Goal: Transaction & Acquisition: Purchase product/service

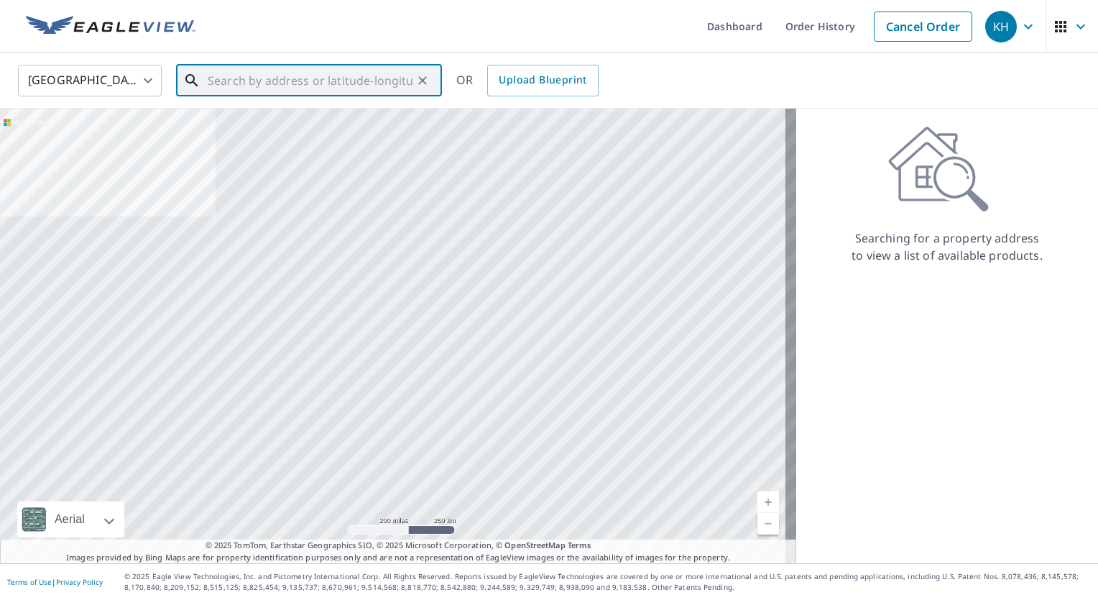
click at [280, 76] on input "text" at bounding box center [310, 80] width 205 height 40
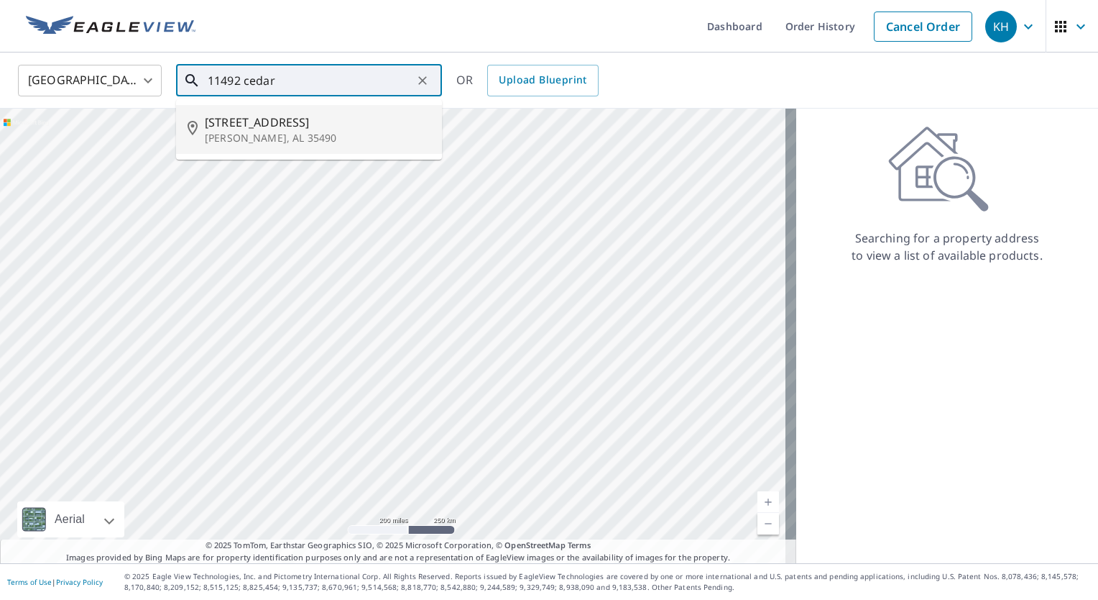
click at [313, 138] on p "[PERSON_NAME], AL 35490" at bounding box center [318, 138] width 226 height 14
type input "[STREET_ADDRESS][PERSON_NAME]"
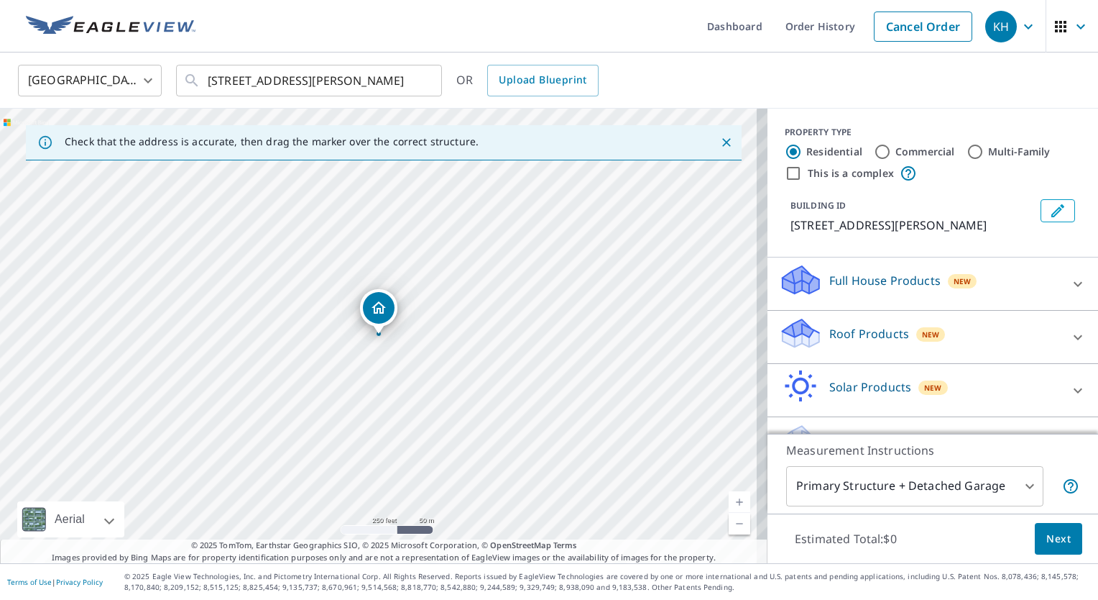
click at [900, 332] on div "Roof Products New" at bounding box center [920, 336] width 282 height 41
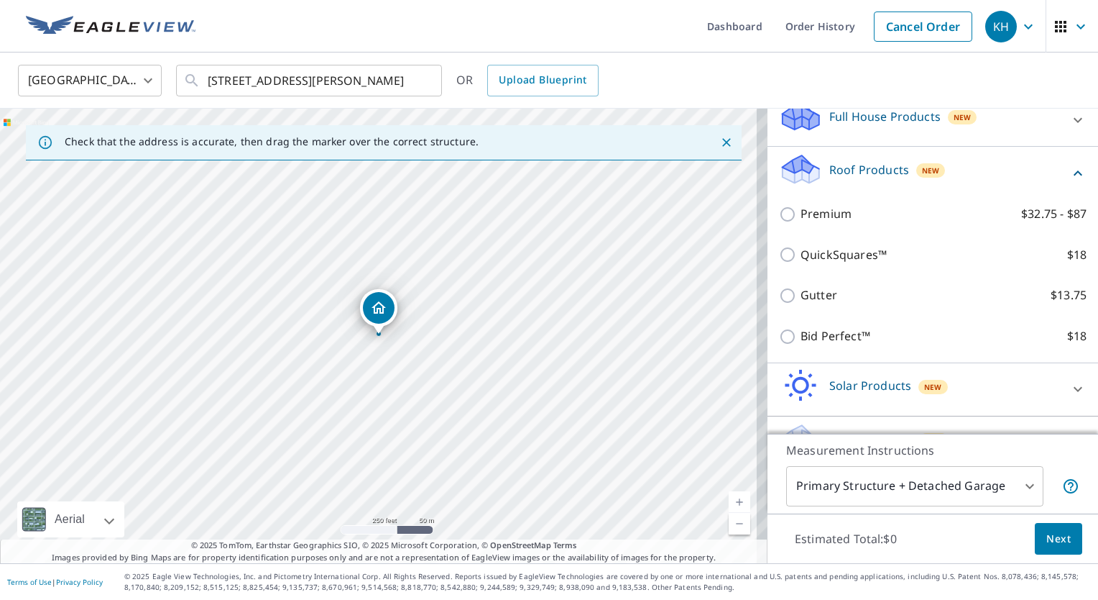
scroll to position [198, 0]
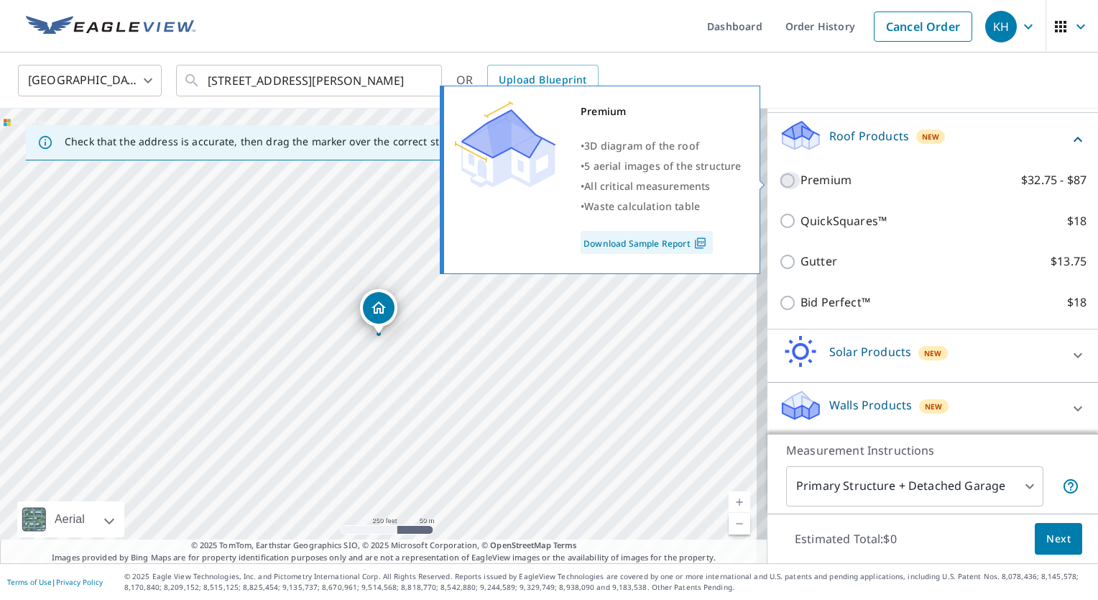
click at [789, 180] on input "Premium $32.75 - $87" at bounding box center [790, 180] width 22 height 17
checkbox input "true"
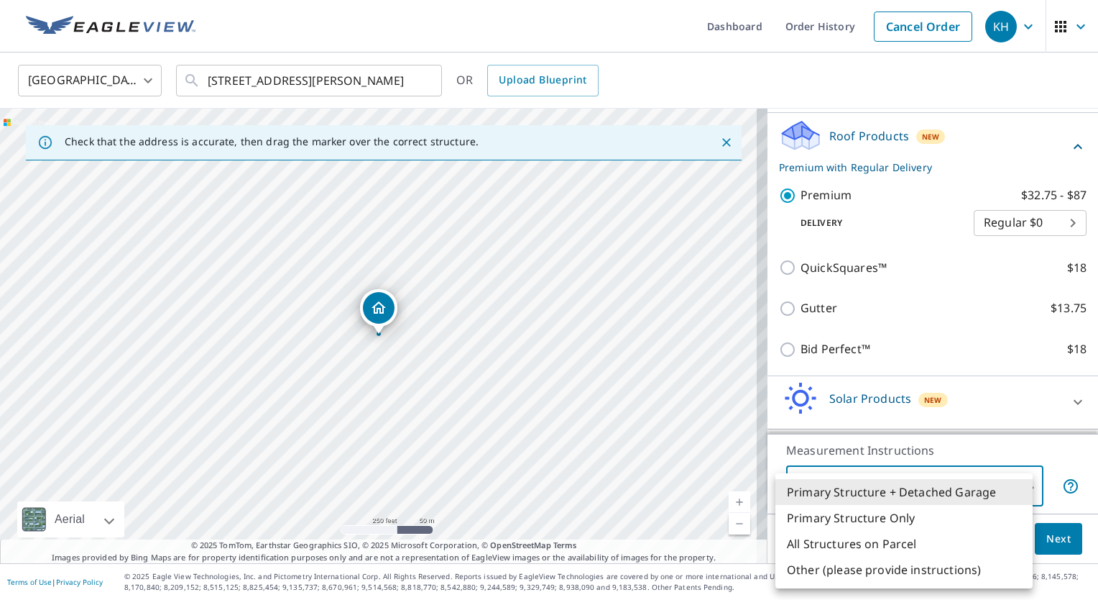
click at [963, 496] on body "KH KH Dashboard Order History Cancel Order KH [GEOGRAPHIC_DATA] [GEOGRAPHIC_DAT…" at bounding box center [549, 300] width 1098 height 600
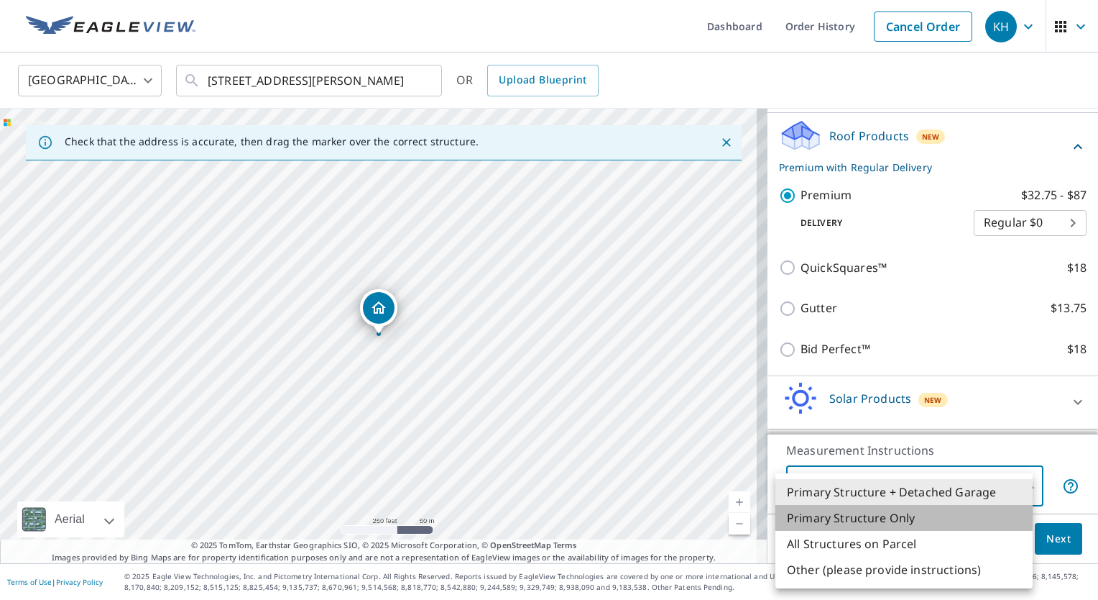
click at [942, 513] on li "Primary Structure Only" at bounding box center [904, 518] width 257 height 26
type input "2"
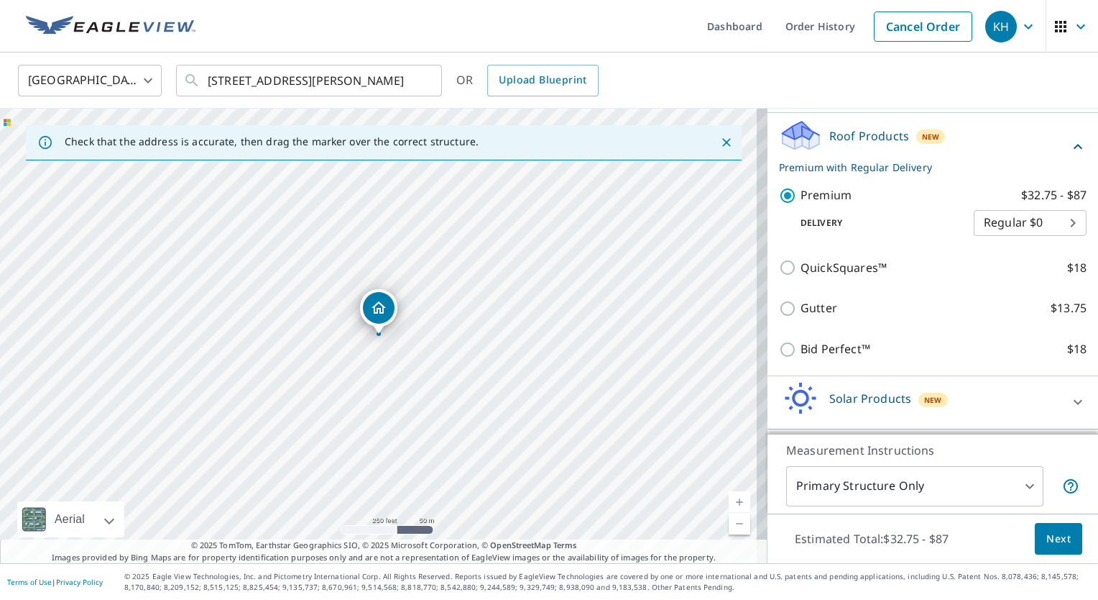
click at [973, 528] on div "Estimated Total: $32.75 - $87 Next" at bounding box center [933, 538] width 331 height 50
click at [1027, 231] on body "KH KH Dashboard Order History Cancel Order KH [GEOGRAPHIC_DATA] [GEOGRAPHIC_DAT…" at bounding box center [549, 300] width 1098 height 600
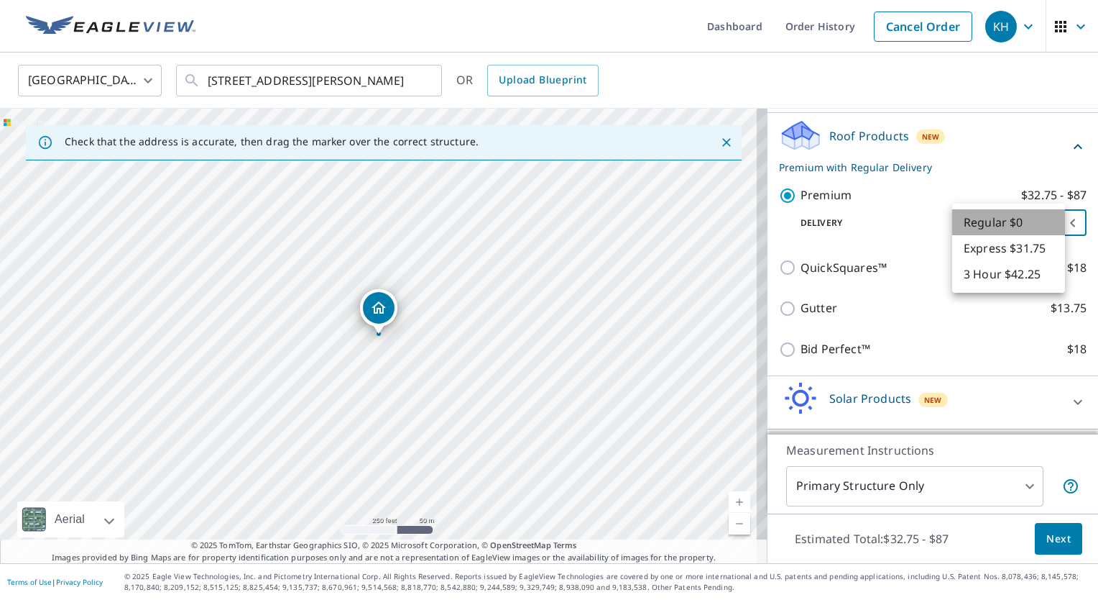
click at [1027, 231] on li "Regular $0" at bounding box center [1008, 222] width 113 height 26
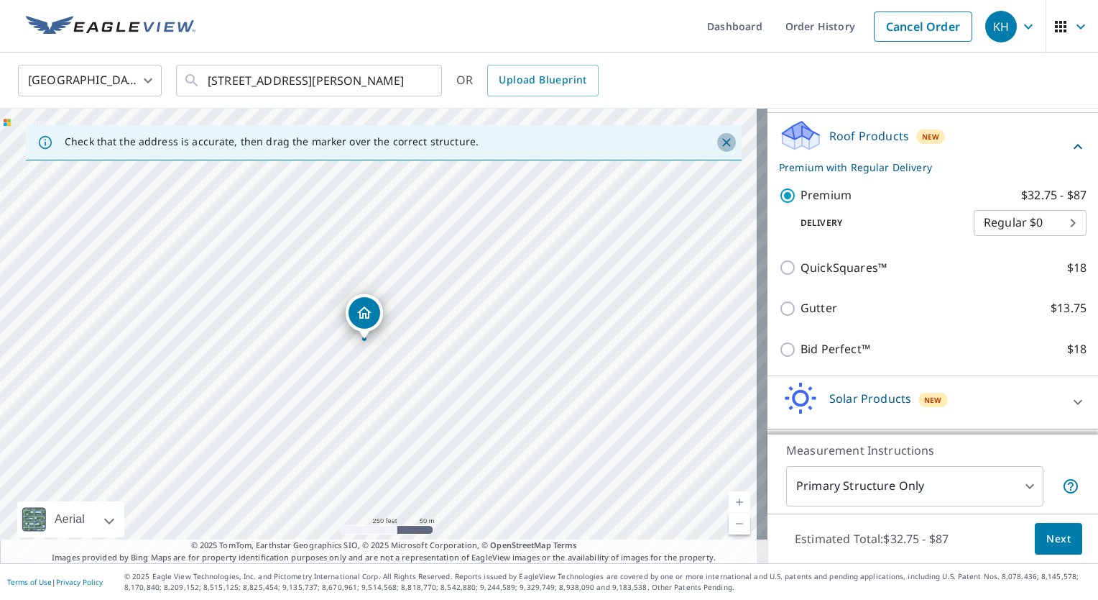
click at [720, 142] on icon "Close" at bounding box center [727, 142] width 14 height 14
